Goal: Transaction & Acquisition: Obtain resource

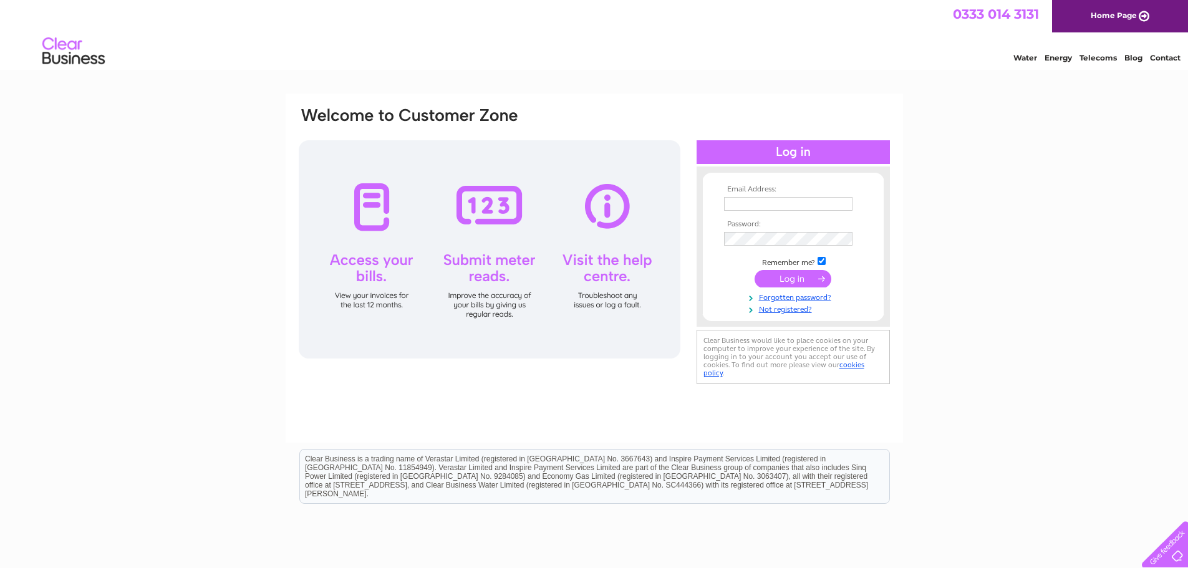
type input "[EMAIL_ADDRESS][DOMAIN_NAME]"
click at [802, 281] on input "submit" at bounding box center [792, 278] width 77 height 17
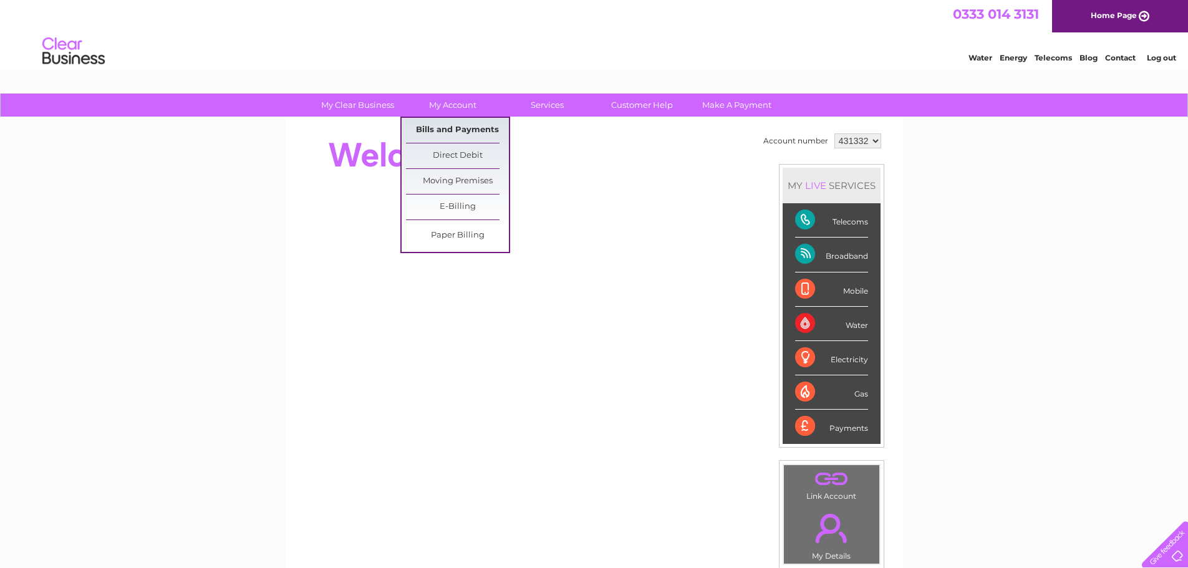
click at [478, 129] on link "Bills and Payments" at bounding box center [457, 130] width 103 height 25
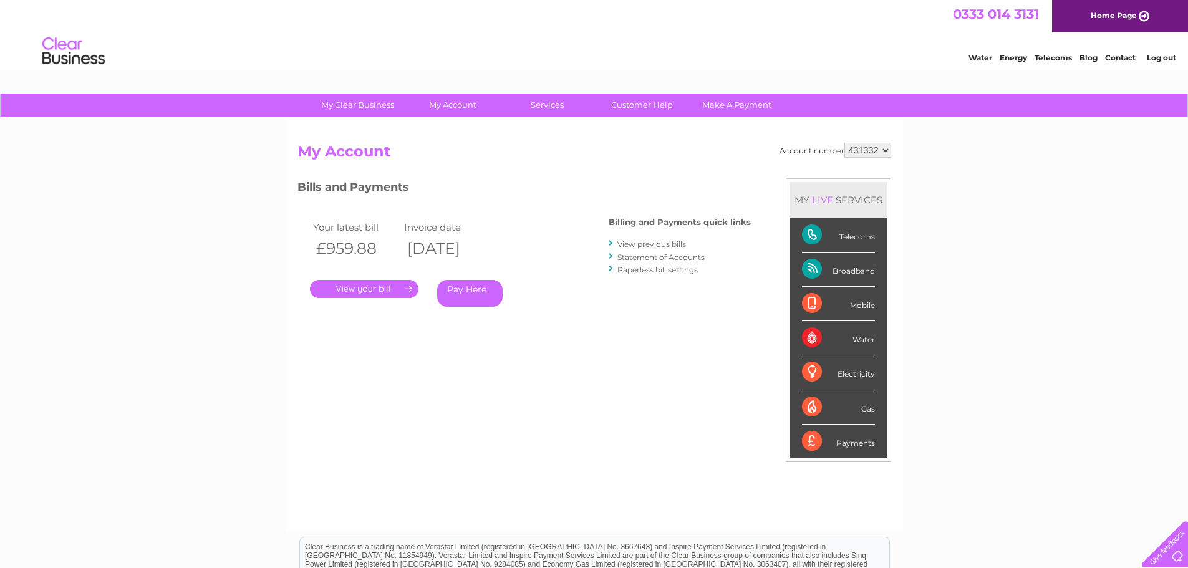
click at [380, 286] on link "." at bounding box center [364, 289] width 108 height 18
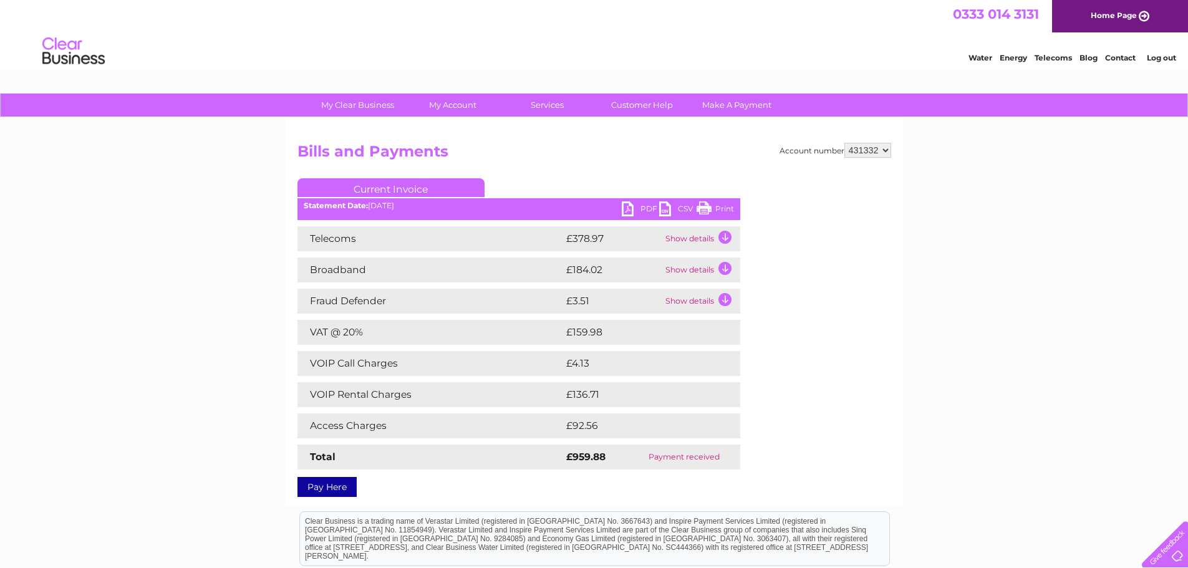
click at [642, 205] on link "PDF" at bounding box center [640, 210] width 37 height 18
click at [1162, 57] on link "Log out" at bounding box center [1161, 57] width 29 height 9
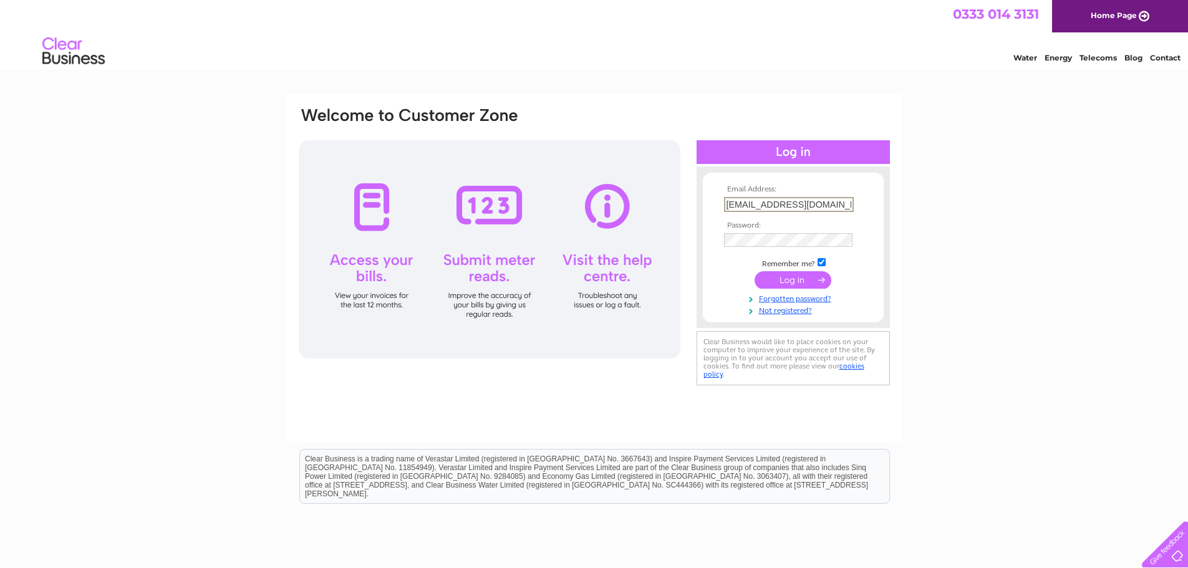
click at [830, 202] on input "23Lollipop25@gmail.com" at bounding box center [789, 204] width 130 height 15
type input "khanham@brightonpalacepier.co.uk"
click at [822, 276] on input "submit" at bounding box center [792, 278] width 77 height 17
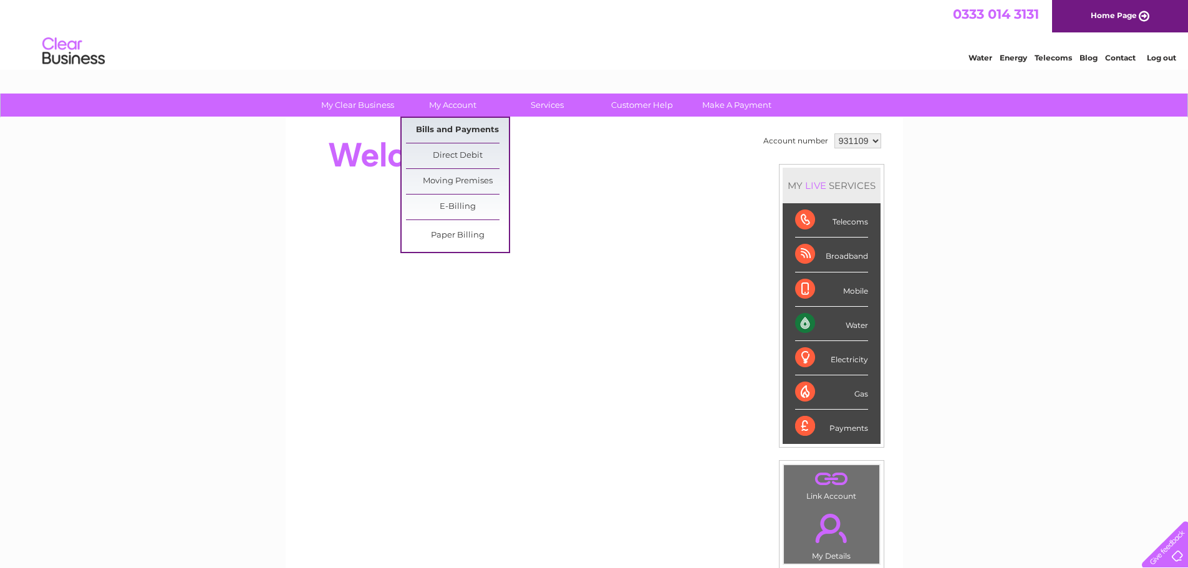
click at [453, 125] on link "Bills and Payments" at bounding box center [457, 130] width 103 height 25
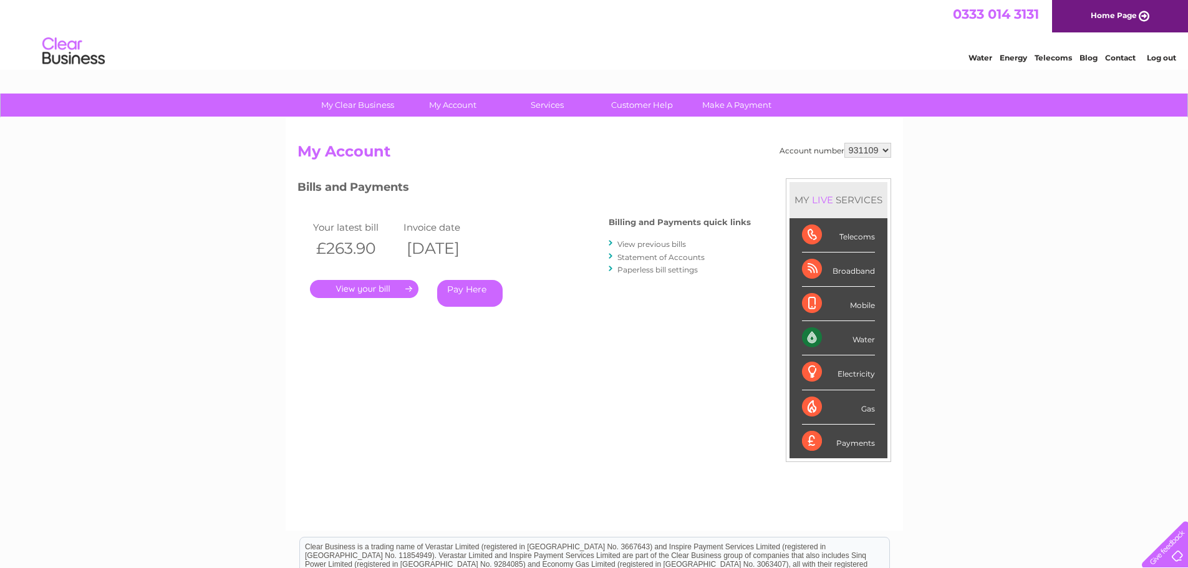
click at [398, 287] on link "." at bounding box center [364, 289] width 108 height 18
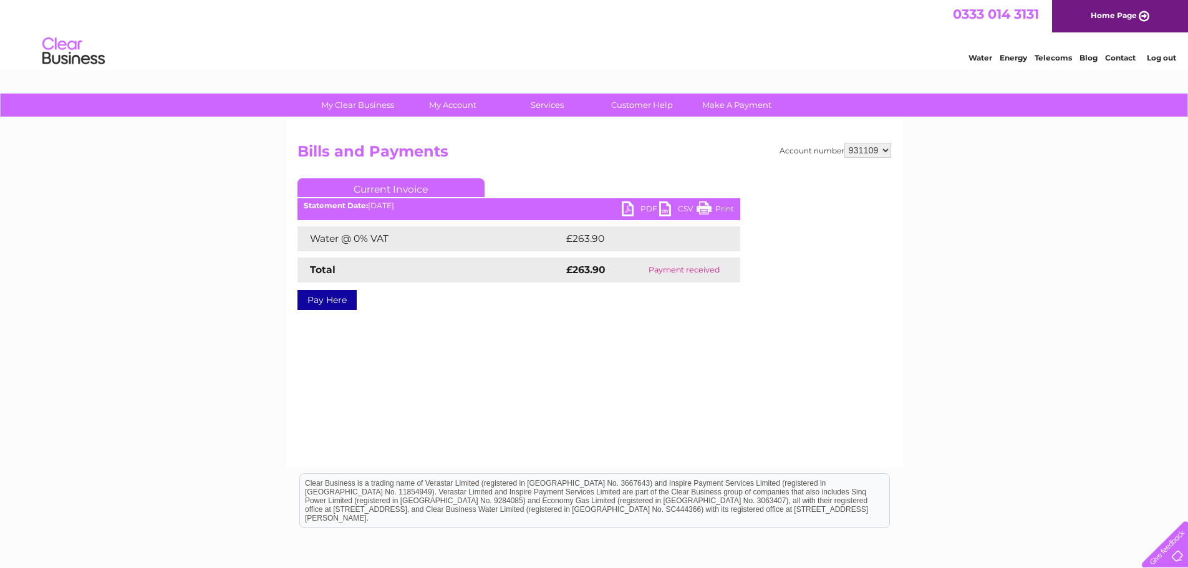
click at [648, 205] on link "PDF" at bounding box center [640, 210] width 37 height 18
